Goal: Information Seeking & Learning: Learn about a topic

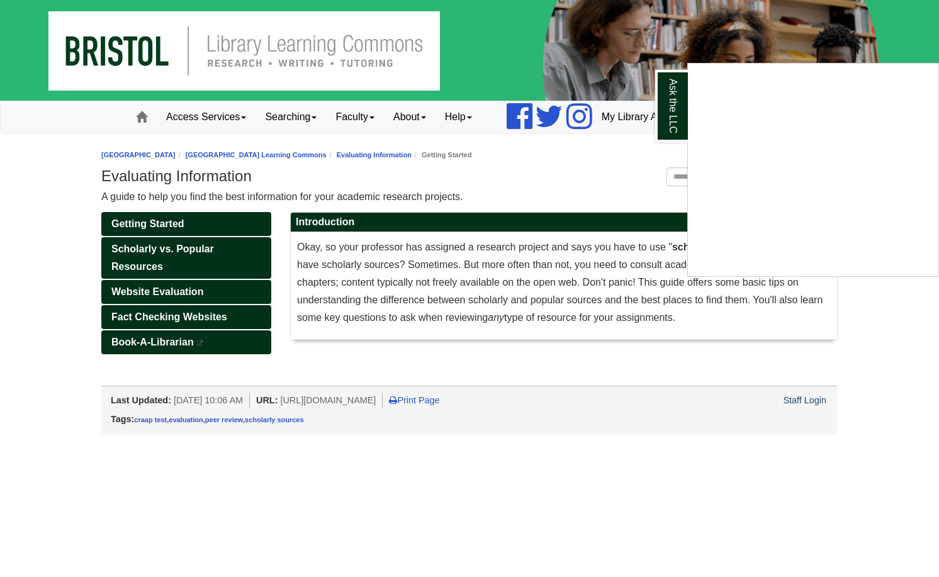
click at [812, 53] on div "Ask the LLC" at bounding box center [469, 288] width 939 height 577
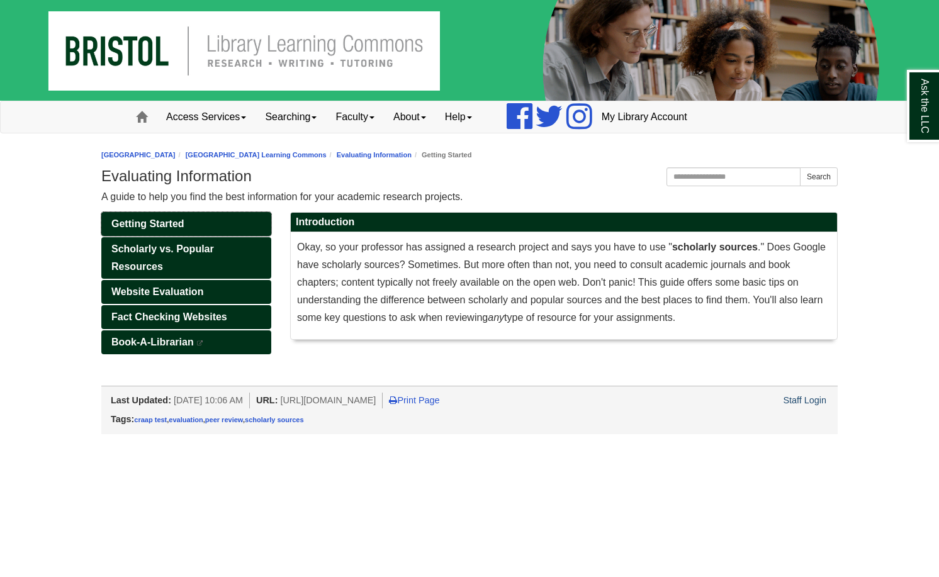
click at [238, 220] on link "Getting Started" at bounding box center [186, 224] width 170 height 24
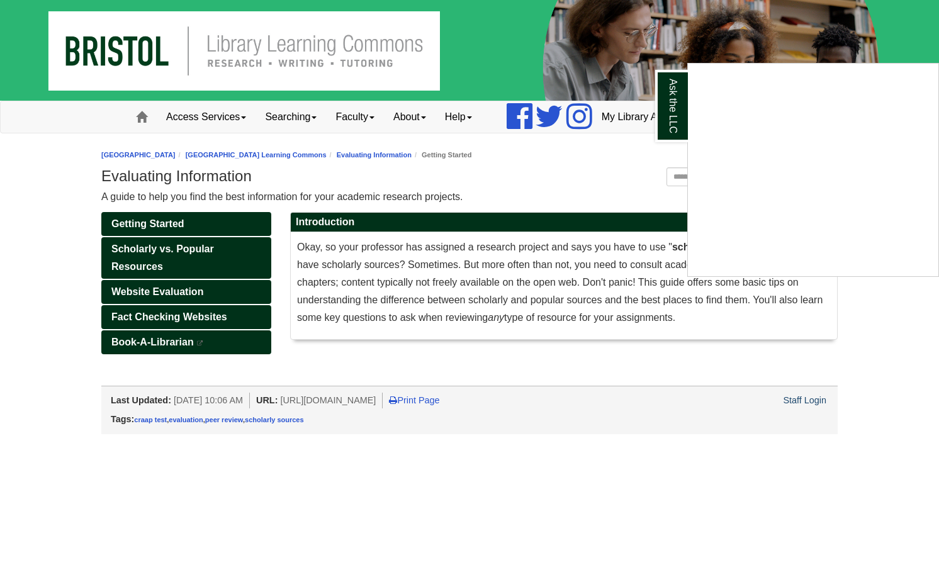
click at [182, 248] on div "Ask the LLC" at bounding box center [469, 288] width 939 height 577
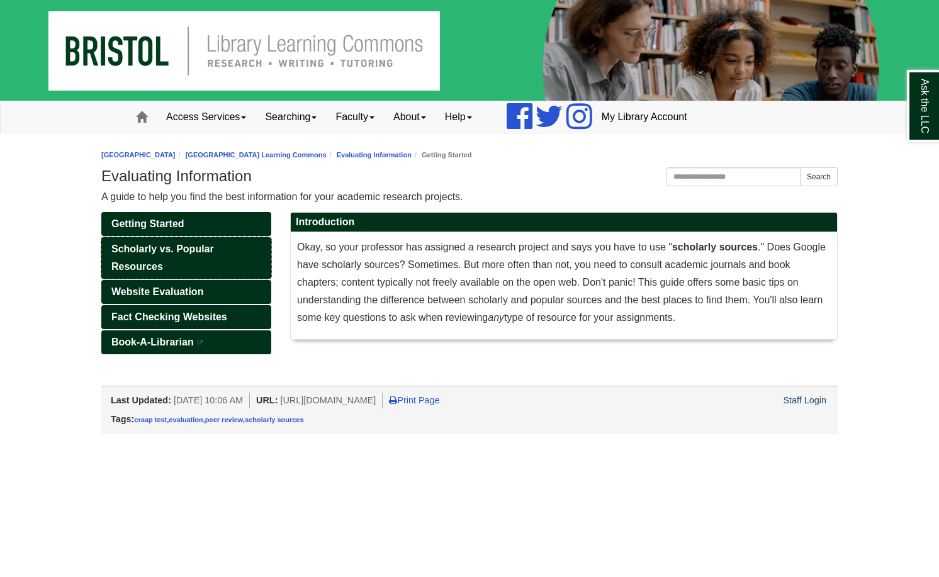
click at [182, 248] on span "Scholarly vs. Popular Resources" at bounding box center [162, 258] width 103 height 28
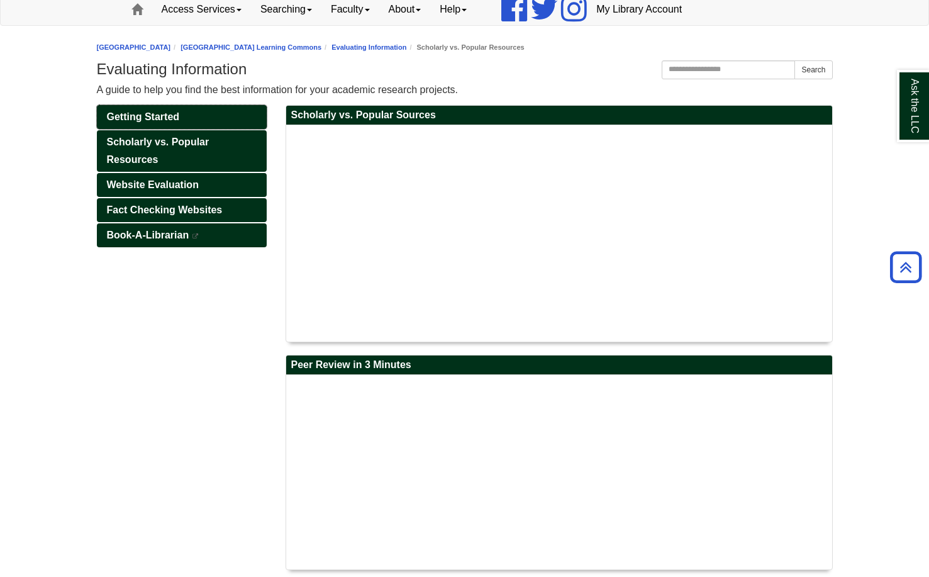
scroll to position [34, 0]
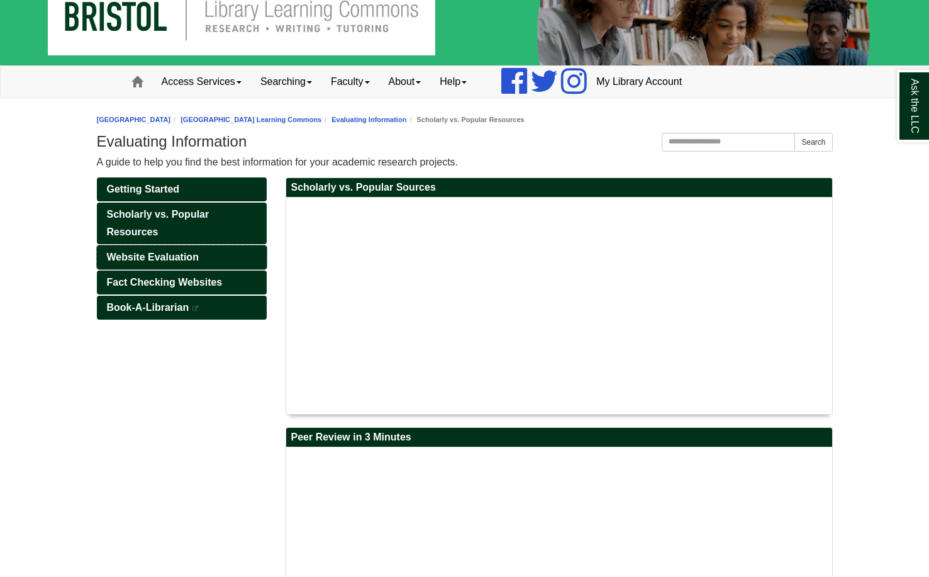
click at [184, 250] on link "Website Evaluation" at bounding box center [182, 257] width 170 height 24
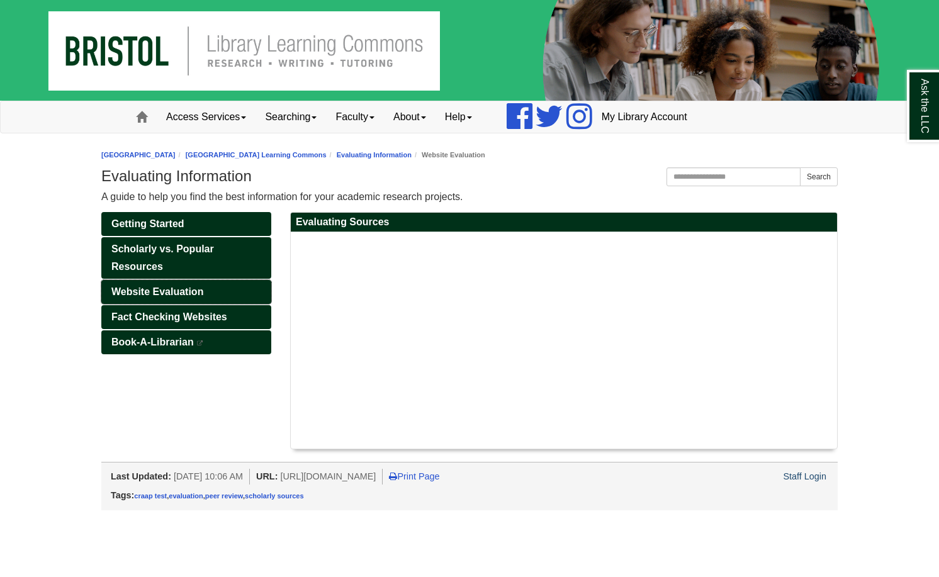
click at [215, 303] on link "Website Evaluation" at bounding box center [186, 292] width 170 height 24
click at [229, 336] on link "Book-A-Librarian This link opens in a new window" at bounding box center [186, 342] width 170 height 24
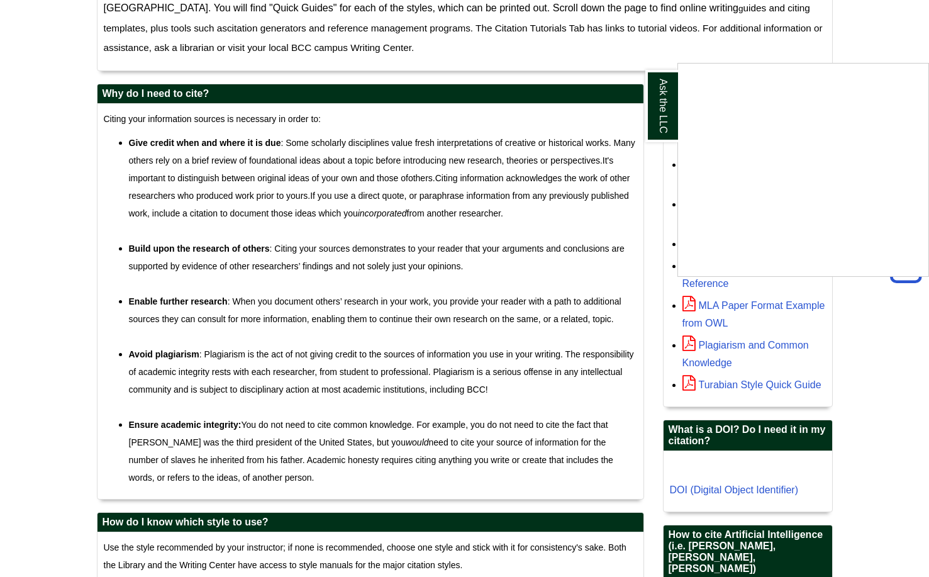
scroll to position [315, 0]
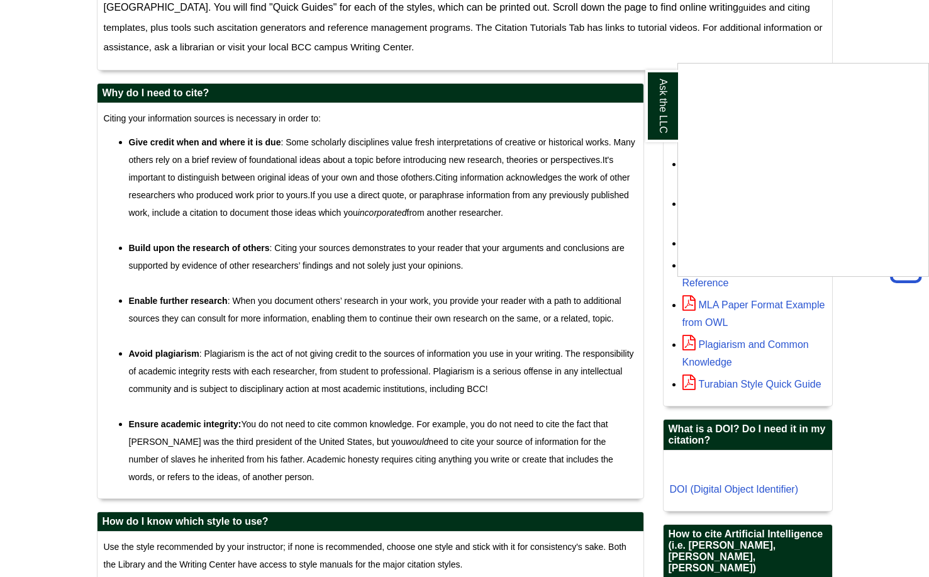
click at [867, 47] on div "Ask the LLC" at bounding box center [464, 288] width 929 height 577
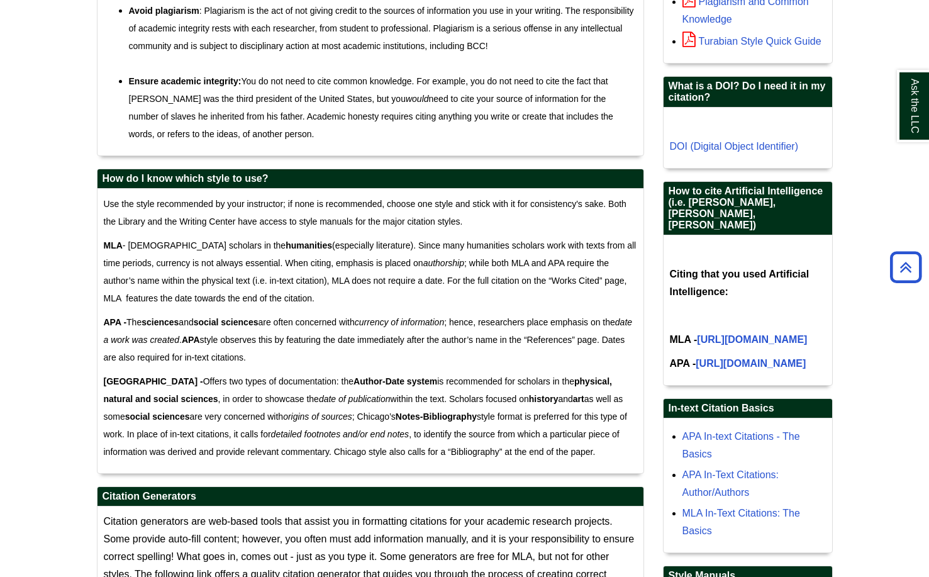
scroll to position [629, 0]
